Goal: Book appointment/travel/reservation

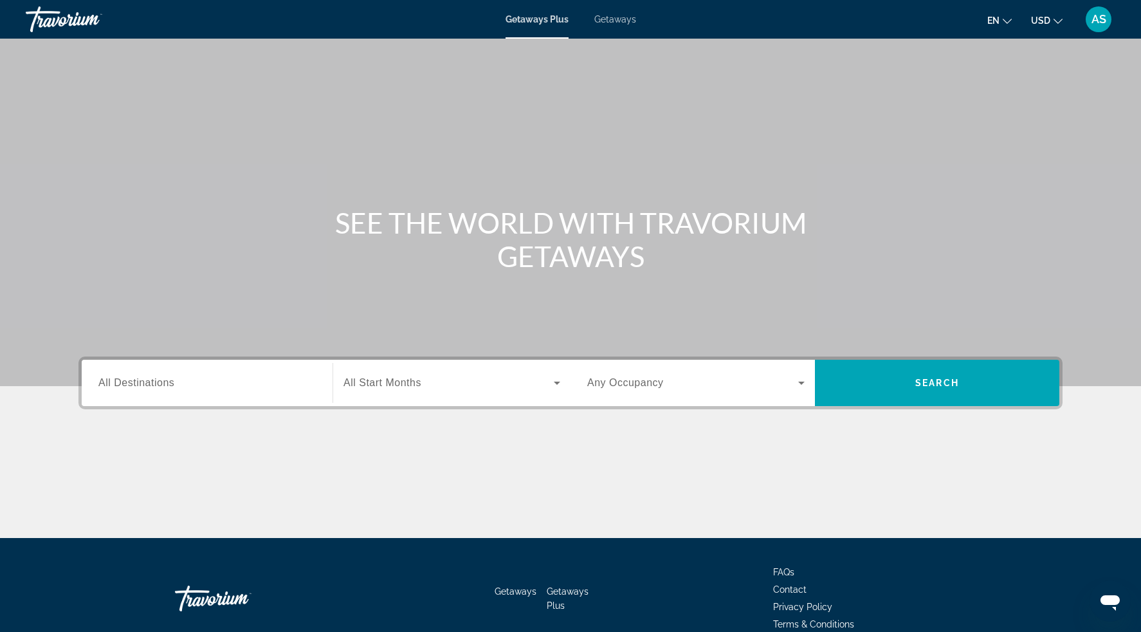
click at [558, 378] on icon "Search widget" at bounding box center [556, 382] width 15 height 15
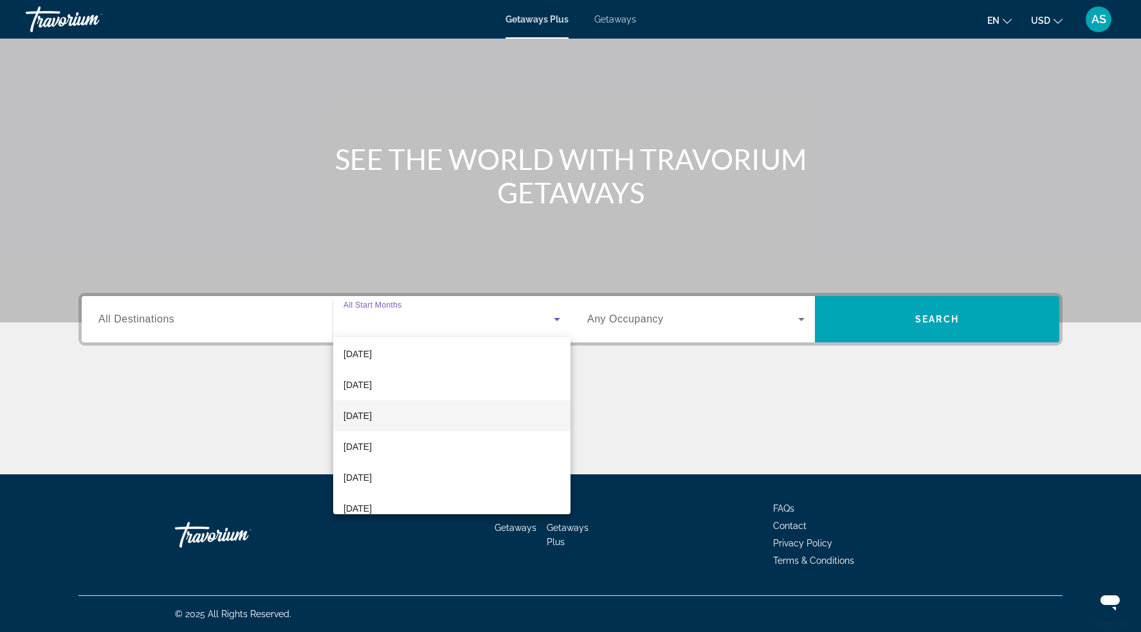
scroll to position [207, 0]
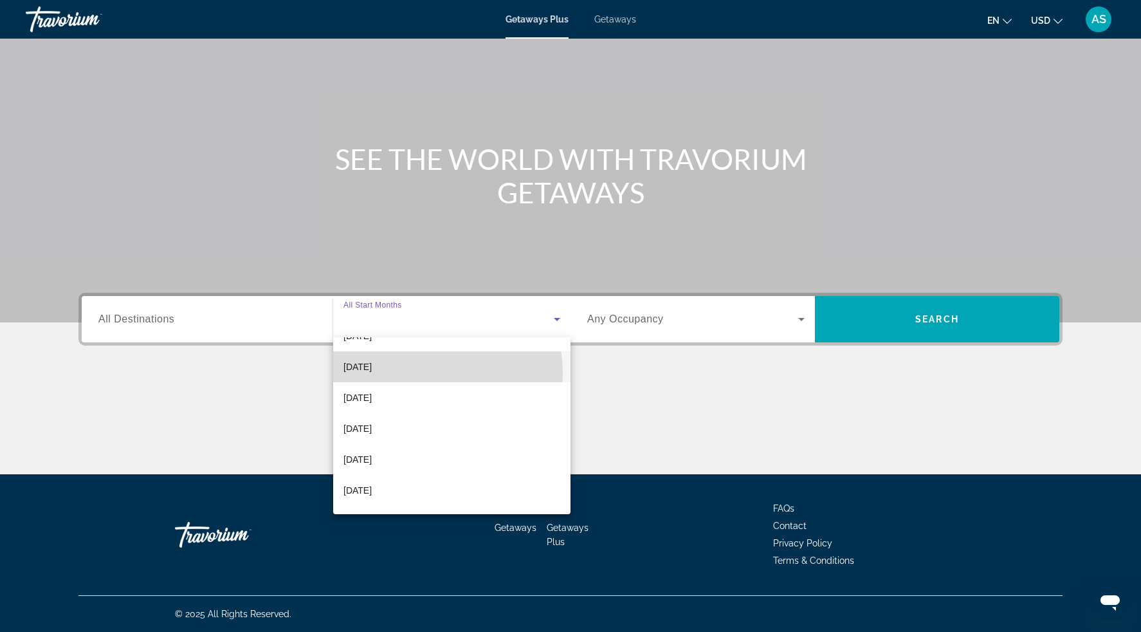
click at [426, 373] on mat-option "[DATE]" at bounding box center [451, 366] width 237 height 31
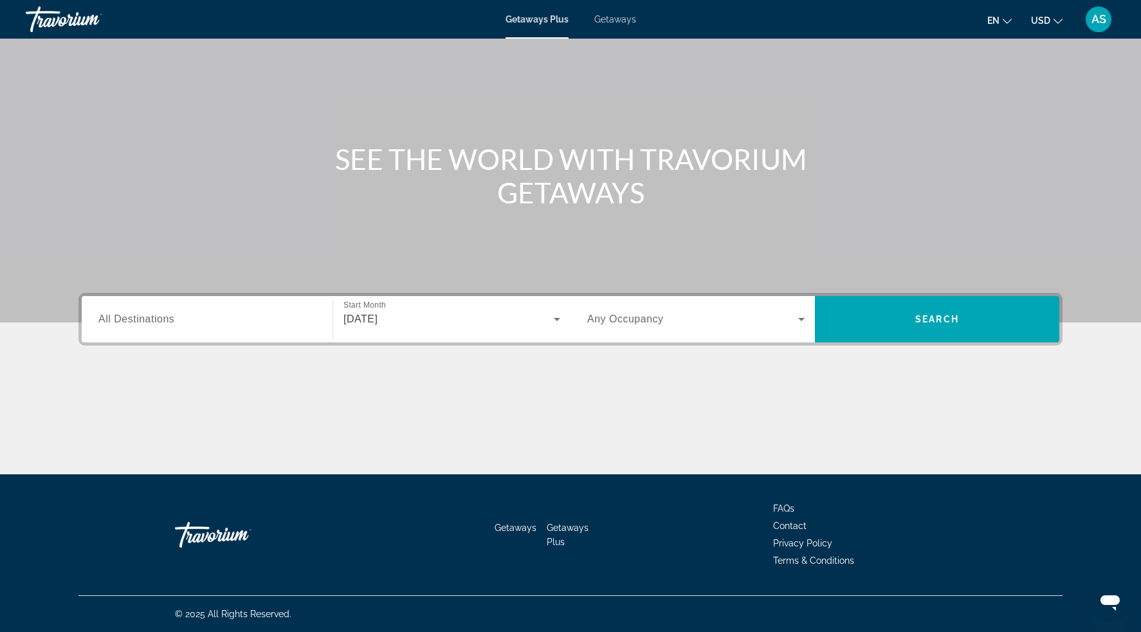
click at [140, 317] on span "All Destinations" at bounding box center [136, 318] width 76 height 11
click at [140, 317] on input "Destination All Destinations" at bounding box center [206, 319] width 217 height 15
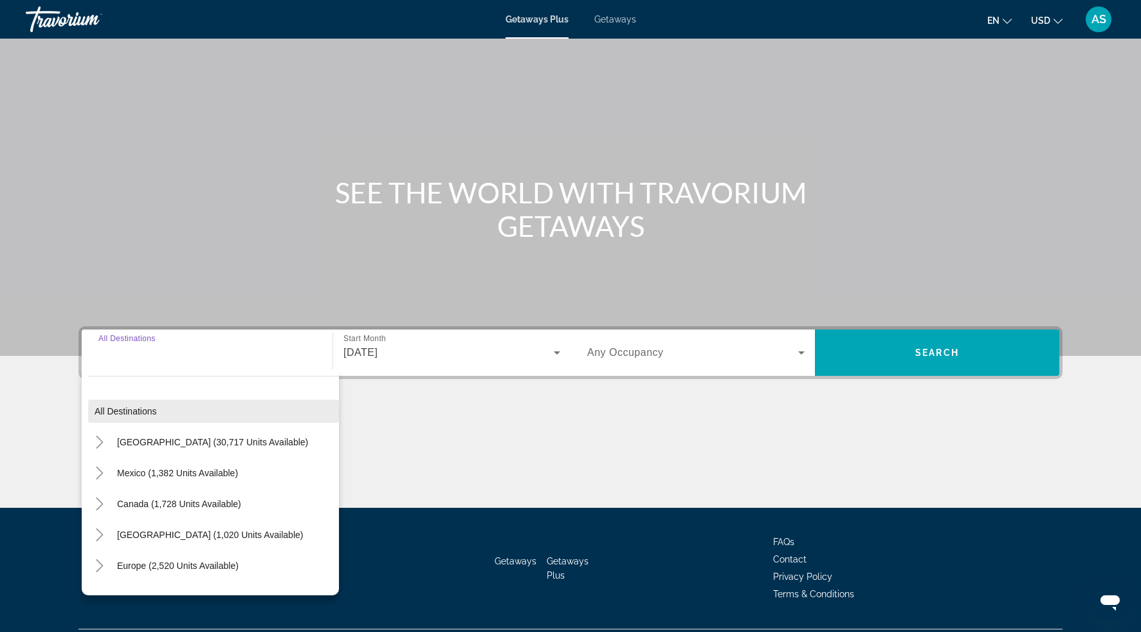
scroll to position [0, 0]
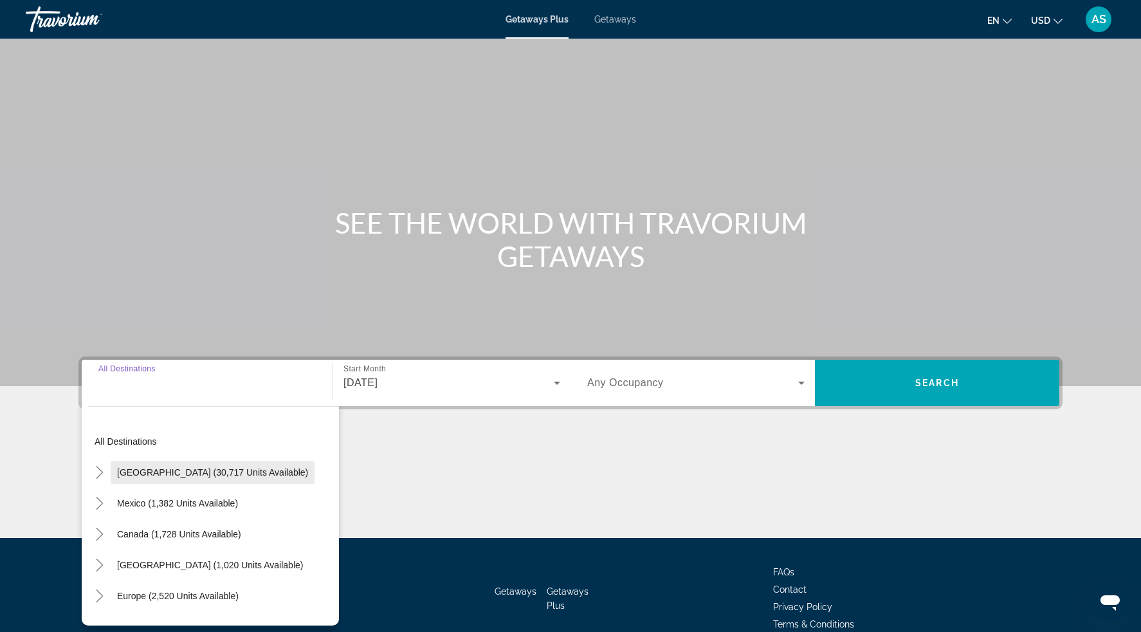
click at [123, 473] on span "[GEOGRAPHIC_DATA] (30,717 units available)" at bounding box center [212, 472] width 191 height 10
type input "**********"
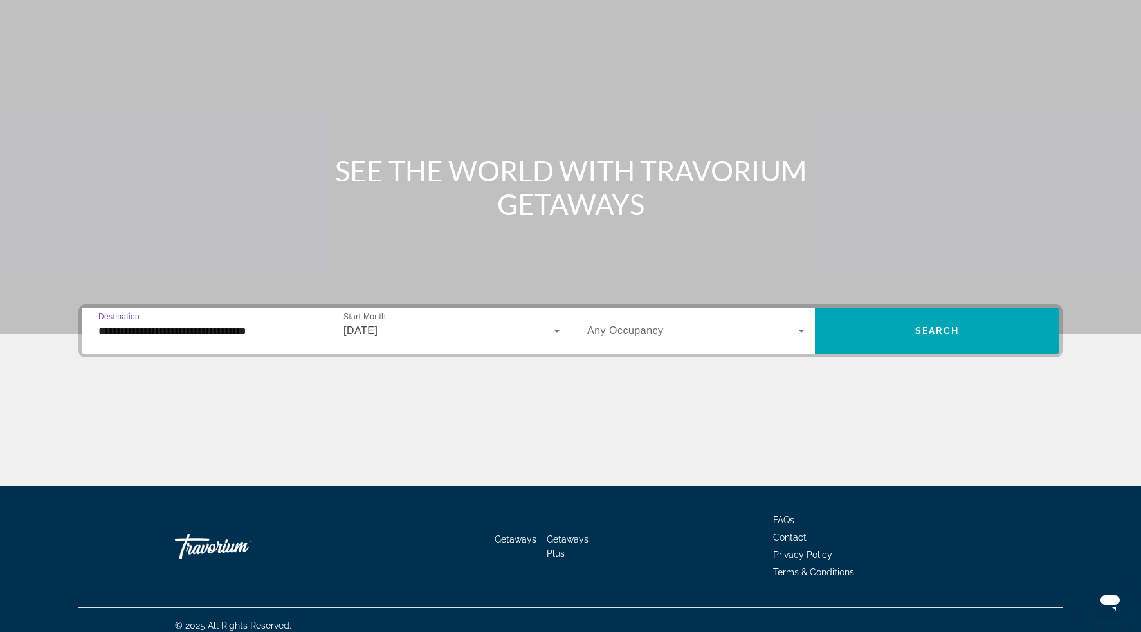
scroll to position [64, 0]
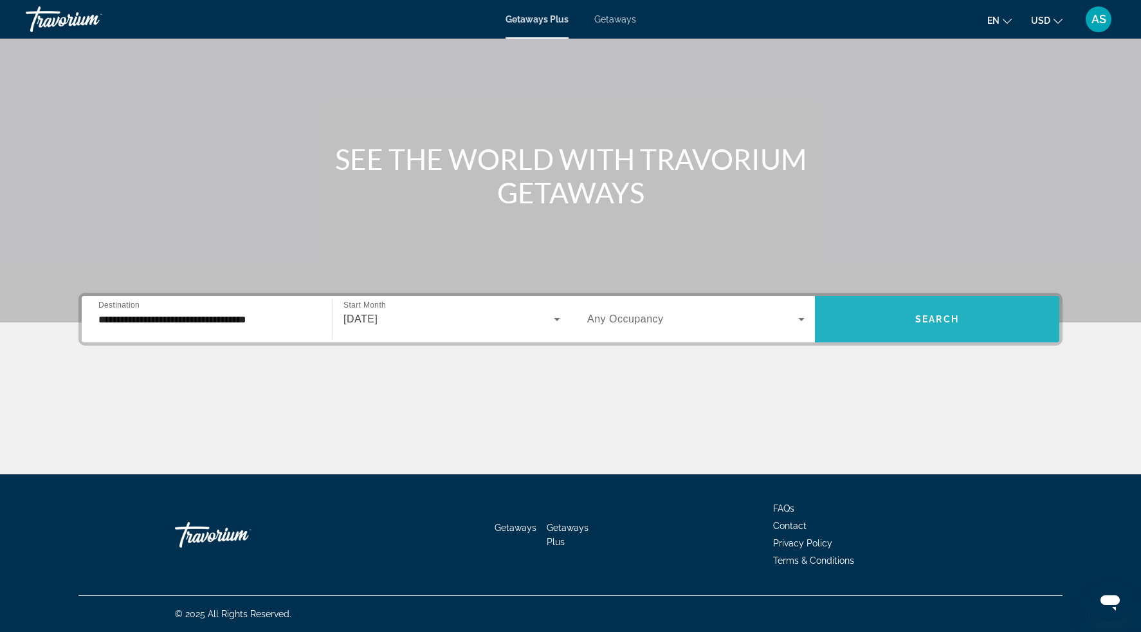
click at [871, 323] on span "Search widget" at bounding box center [937, 319] width 244 height 31
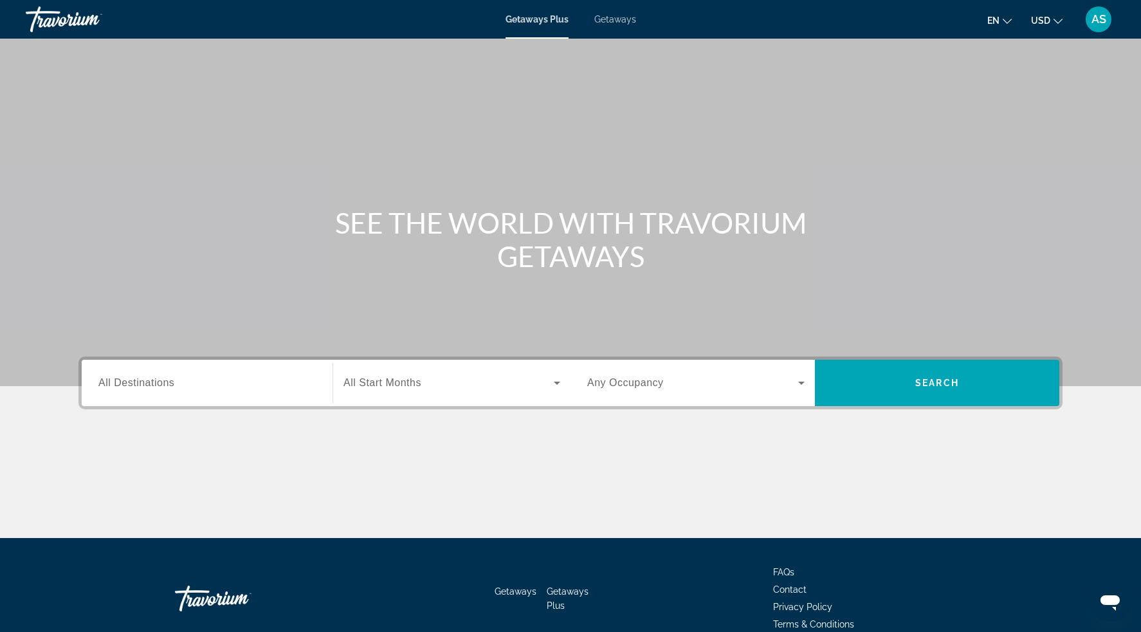
click at [206, 368] on div "Search widget" at bounding box center [206, 383] width 217 height 37
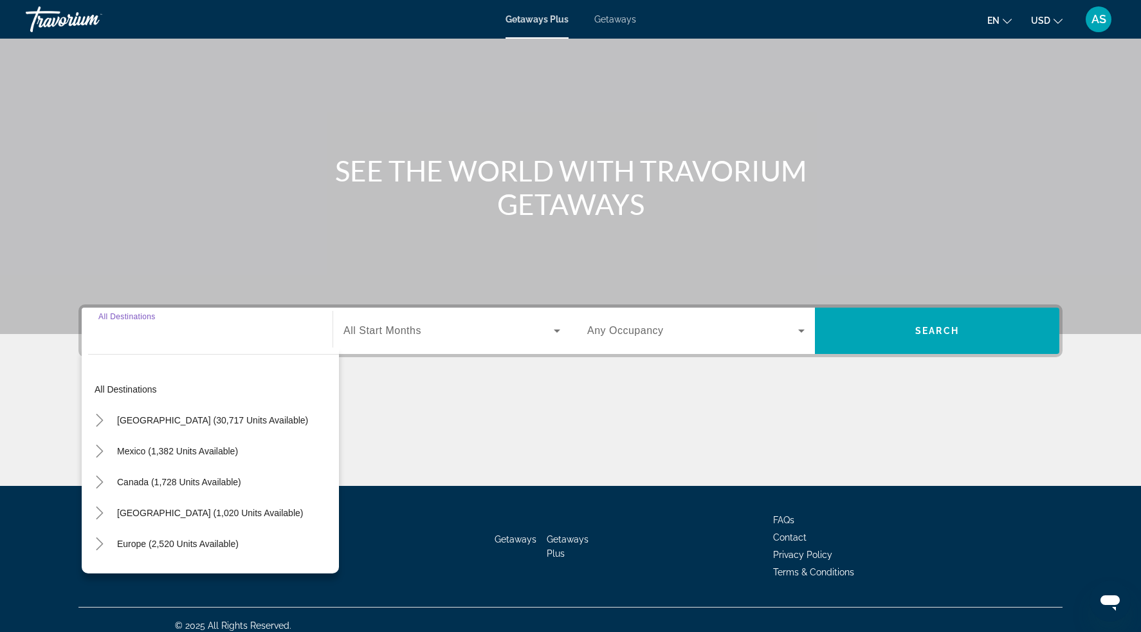
scroll to position [64, 0]
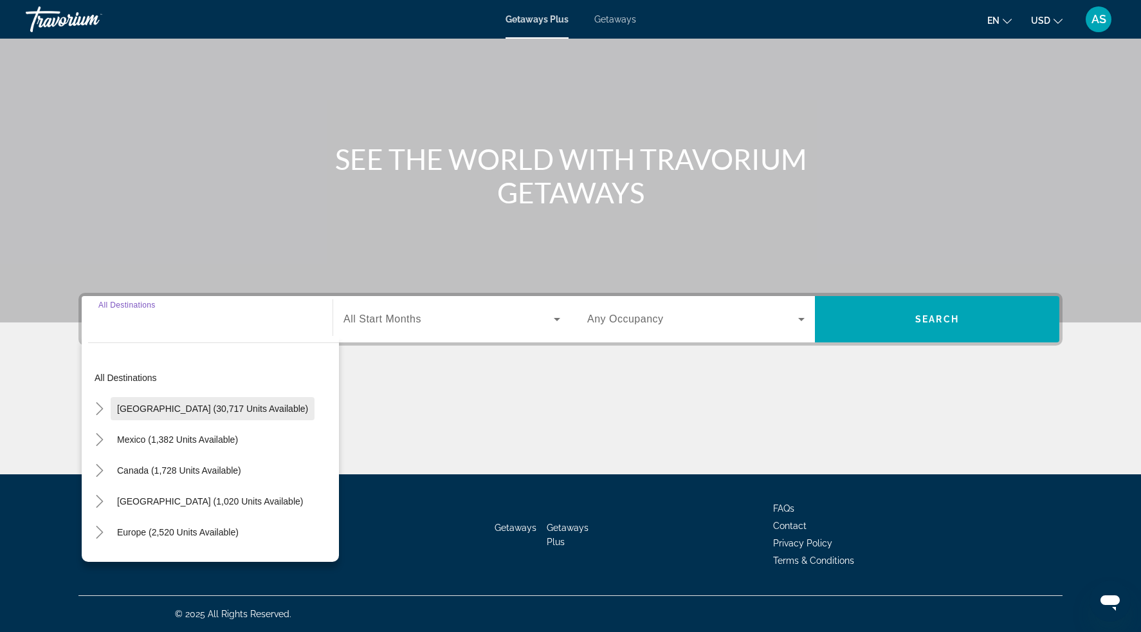
click at [159, 414] on span "Search widget" at bounding box center [213, 408] width 204 height 31
type input "**********"
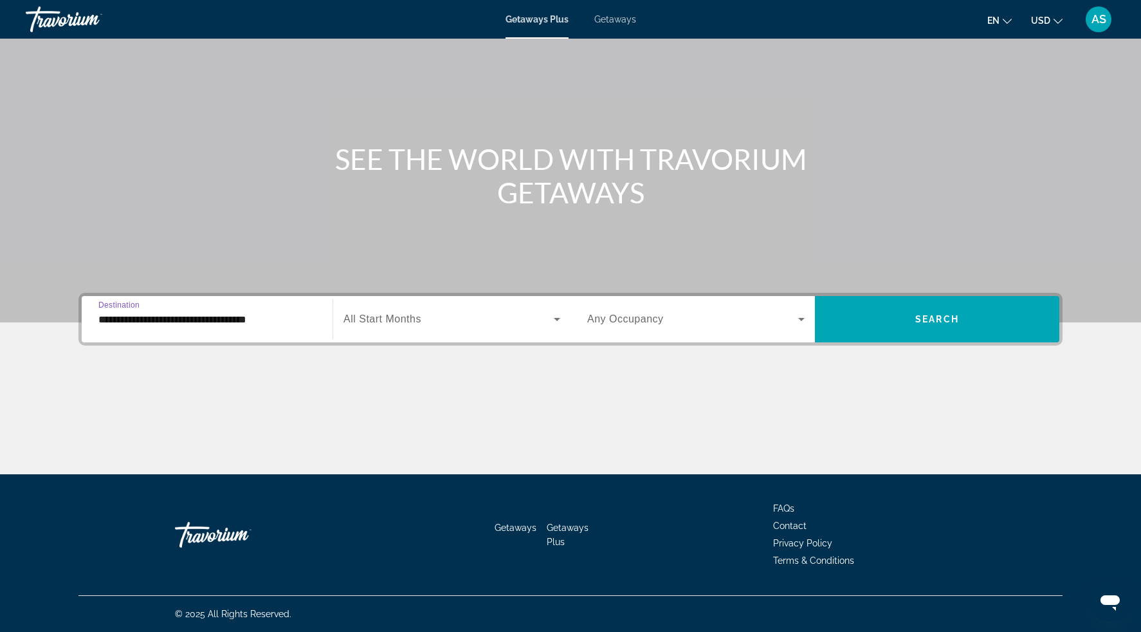
click at [556, 318] on icon "Search widget" at bounding box center [557, 319] width 6 height 3
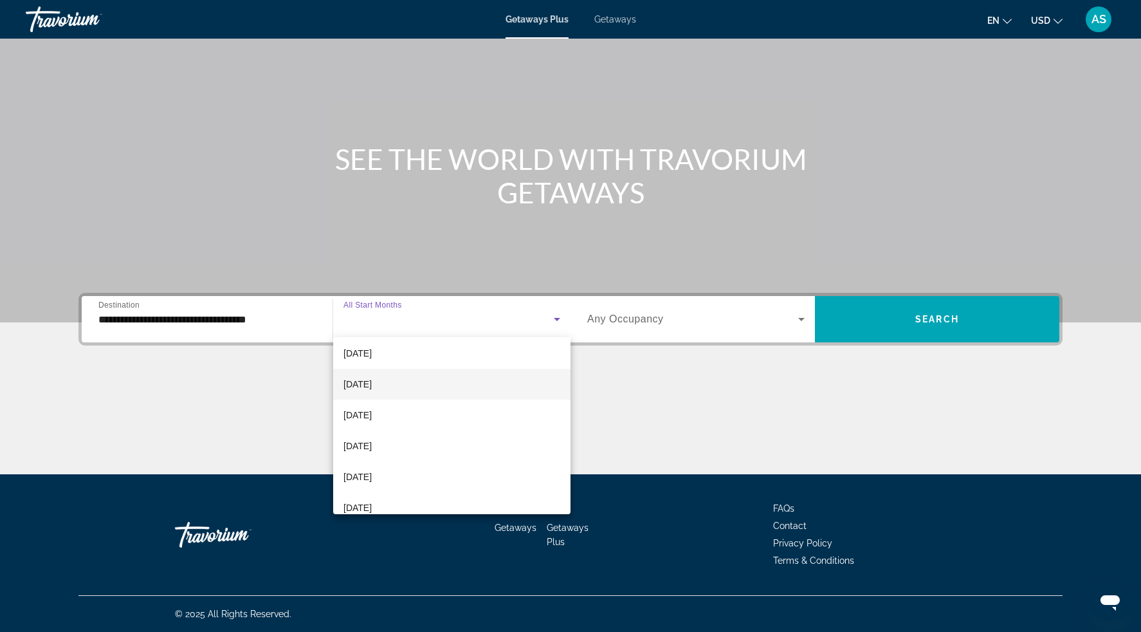
scroll to position [218, 0]
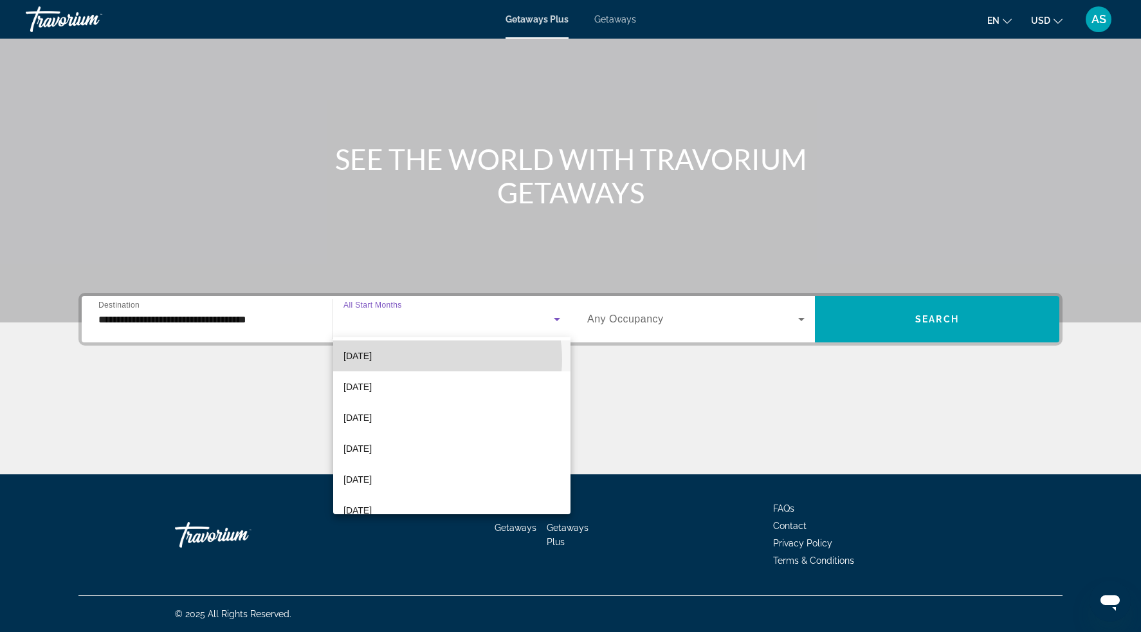
click at [433, 359] on mat-option "[DATE]" at bounding box center [451, 355] width 237 height 31
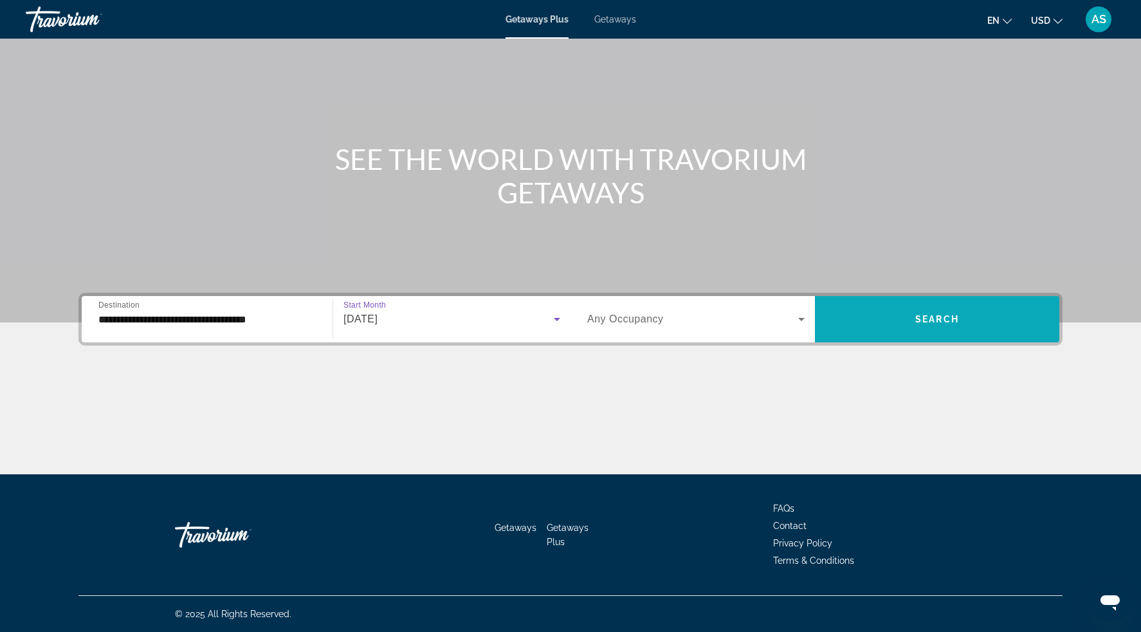
click at [841, 318] on span "Search widget" at bounding box center [937, 319] width 244 height 31
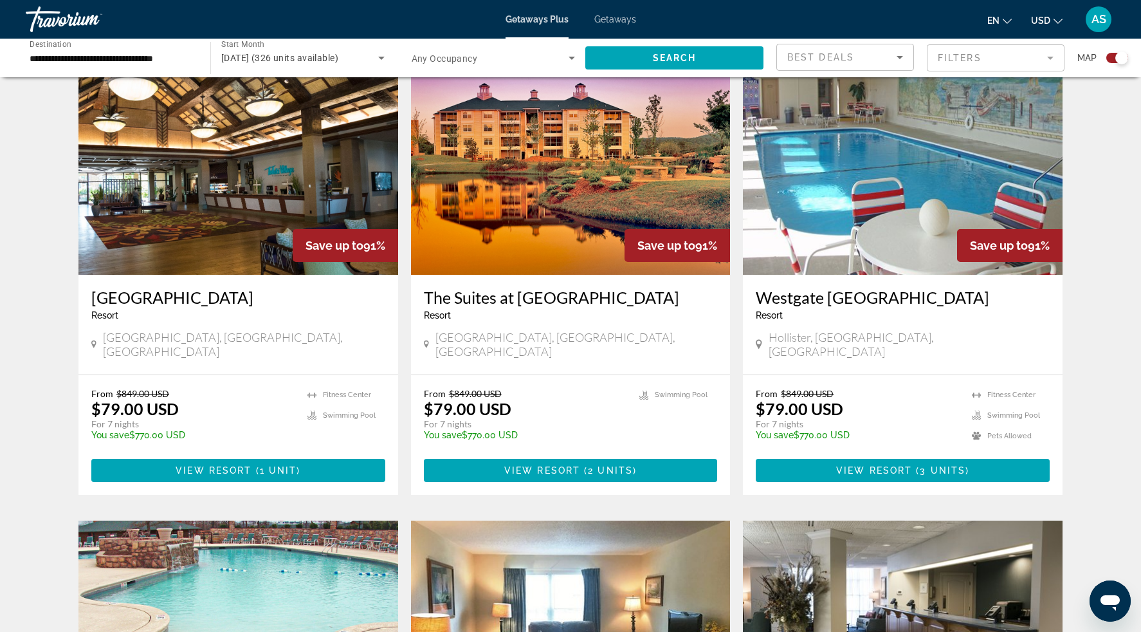
scroll to position [460, 0]
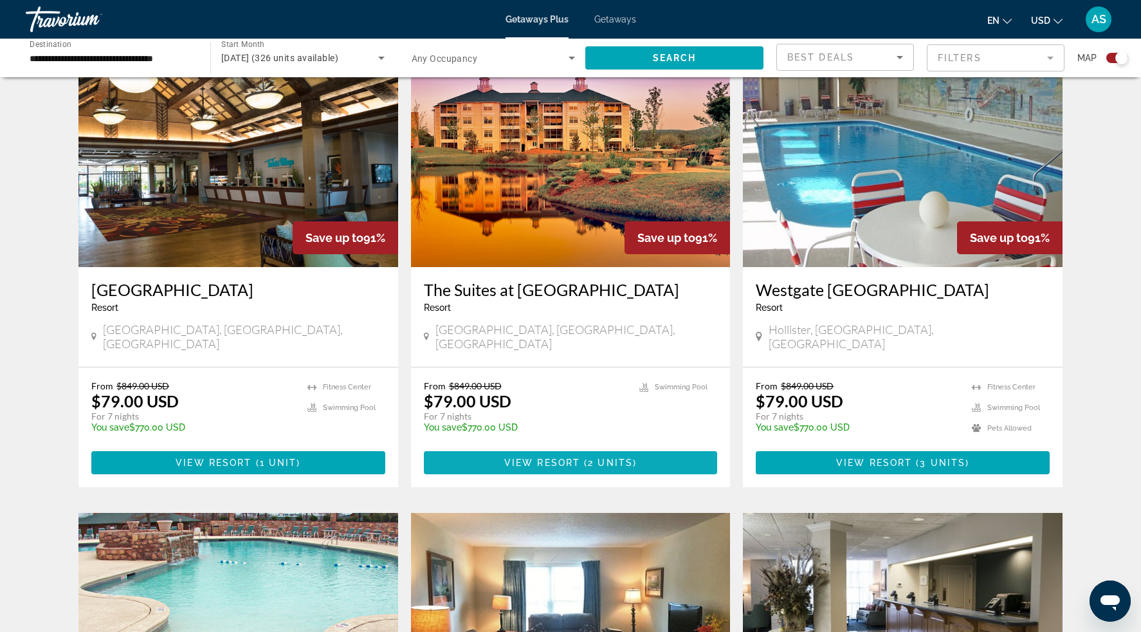
click at [468, 447] on span "Main content" at bounding box center [571, 462] width 294 height 31
